Goal: Navigation & Orientation: Find specific page/section

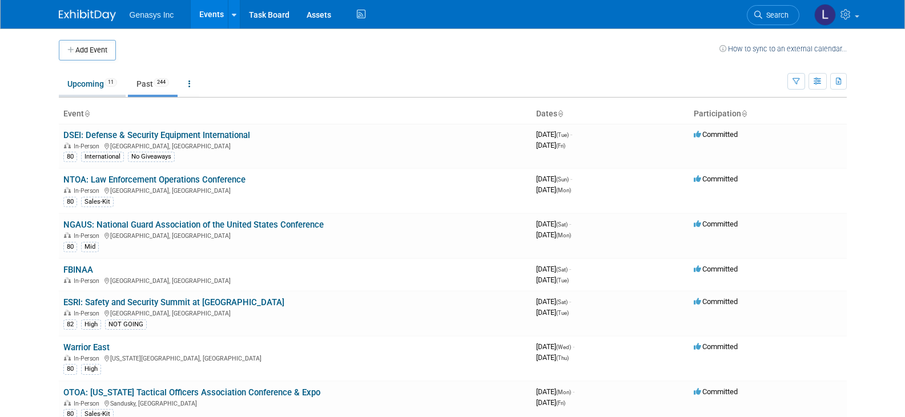
click at [85, 77] on link "Upcoming 11" at bounding box center [92, 84] width 67 height 22
